Goal: Purchase product/service

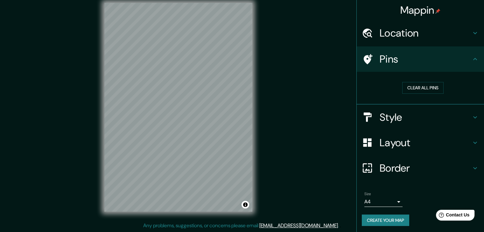
scroll to position [1, 0]
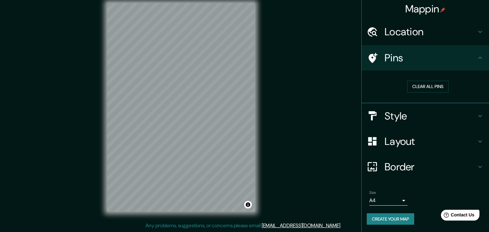
click at [393, 201] on body "Mappin Location [GEOGRAPHIC_DATA] [GEOGRAPHIC_DATA], [GEOGRAPHIC_DATA] [GEOGRAP…" at bounding box center [244, 109] width 489 height 232
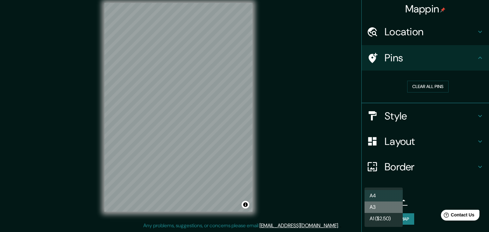
click at [388, 210] on li "A3" at bounding box center [383, 207] width 38 height 11
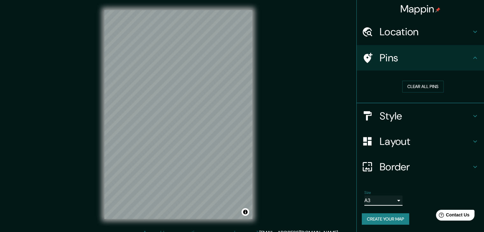
scroll to position [0, 0]
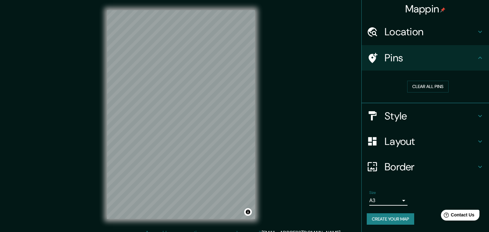
click at [385, 198] on body "Mappin Location [GEOGRAPHIC_DATA] [GEOGRAPHIC_DATA], [GEOGRAPHIC_DATA] [GEOGRAP…" at bounding box center [244, 116] width 489 height 232
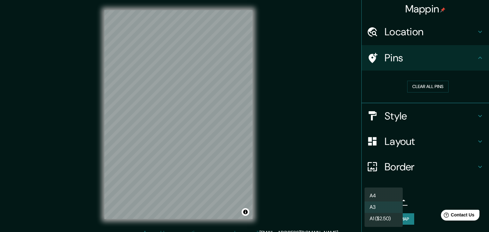
click at [385, 196] on li "A4" at bounding box center [383, 195] width 38 height 11
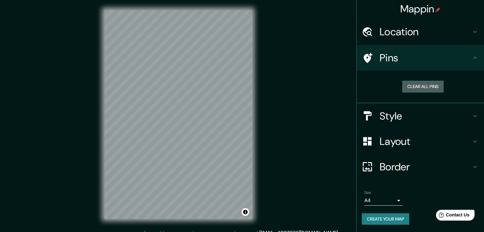
click at [418, 86] on button "Clear all pins" at bounding box center [422, 87] width 41 height 12
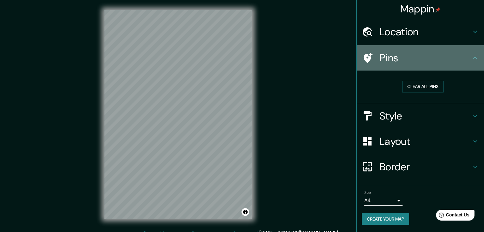
click at [448, 61] on h4 "Pins" at bounding box center [426, 58] width 92 height 13
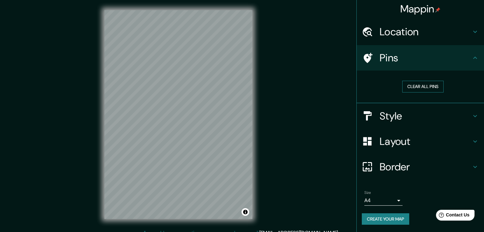
click at [431, 86] on button "Clear all pins" at bounding box center [422, 87] width 41 height 12
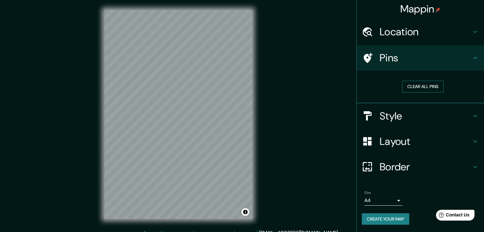
click at [431, 86] on button "Clear all pins" at bounding box center [422, 87] width 41 height 12
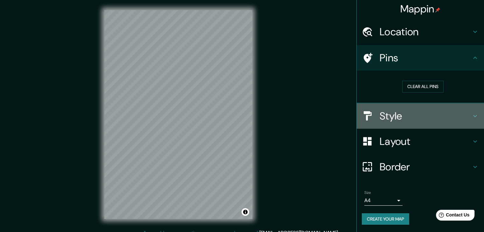
click at [435, 123] on div "Style" at bounding box center [420, 115] width 127 height 25
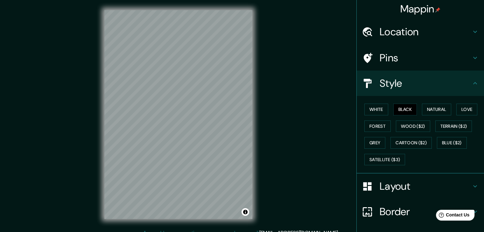
click at [445, 93] on div "Style" at bounding box center [420, 83] width 127 height 25
click at [474, 83] on div "Style" at bounding box center [420, 83] width 127 height 25
click at [437, 107] on button "Natural" at bounding box center [436, 110] width 29 height 12
click at [403, 111] on button "Black" at bounding box center [405, 110] width 24 height 12
click at [375, 112] on button "White" at bounding box center [376, 110] width 24 height 12
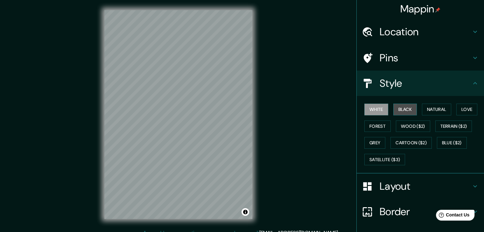
click at [397, 108] on button "Black" at bounding box center [405, 110] width 24 height 12
click at [376, 123] on button "Forest" at bounding box center [377, 127] width 26 height 12
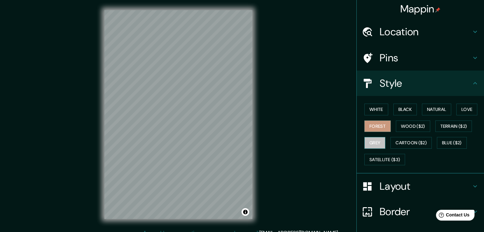
click at [378, 143] on button "Grey" at bounding box center [374, 143] width 21 height 12
click at [403, 110] on button "Black" at bounding box center [405, 110] width 24 height 12
click at [414, 189] on h4 "Layout" at bounding box center [426, 186] width 92 height 13
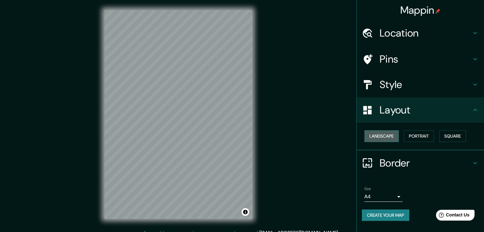
click at [391, 137] on button "Landscape" at bounding box center [381, 137] width 34 height 12
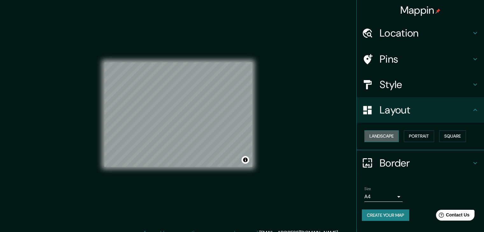
click at [386, 136] on button "Landscape" at bounding box center [381, 137] width 34 height 12
click at [445, 133] on button "Square" at bounding box center [452, 137] width 27 height 12
